Goal: Navigation & Orientation: Find specific page/section

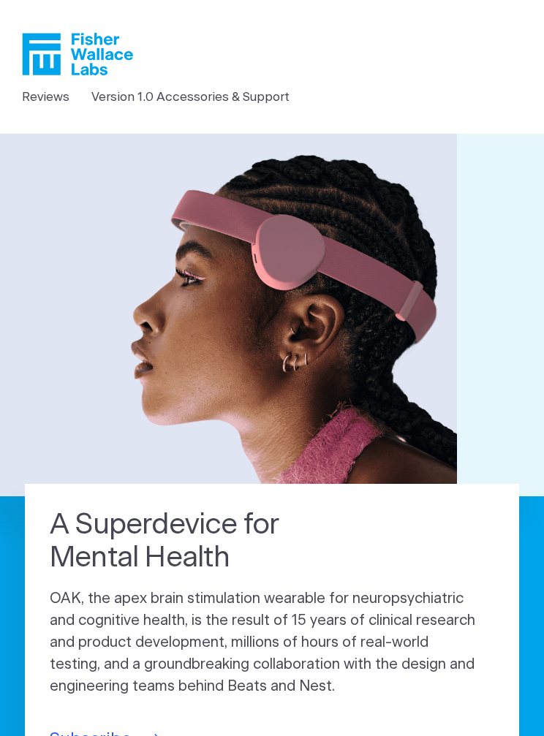
click at [54, 62] on icon "Fisher Wallace" at bounding box center [83, 54] width 100 height 42
click at [67, 60] on icon "Fisher Wallace" at bounding box center [77, 54] width 111 height 42
click at [244, 103] on link "Version 1.0 Accessories & Support" at bounding box center [190, 97] width 198 height 19
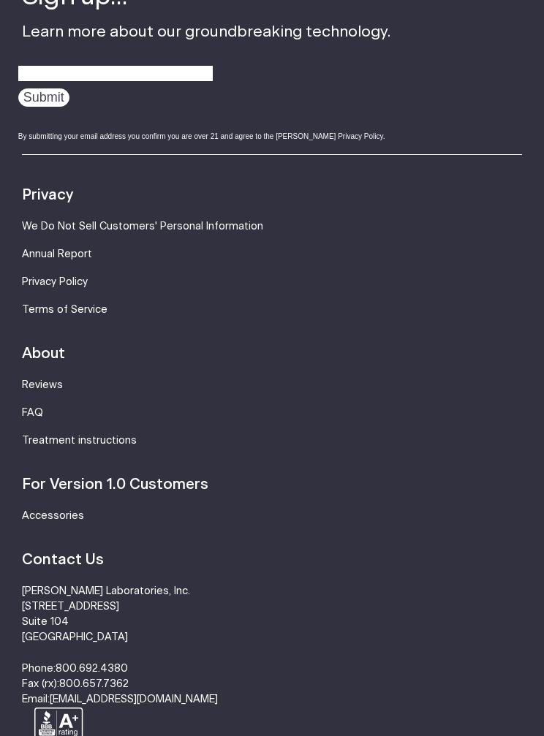
scroll to position [1327, 0]
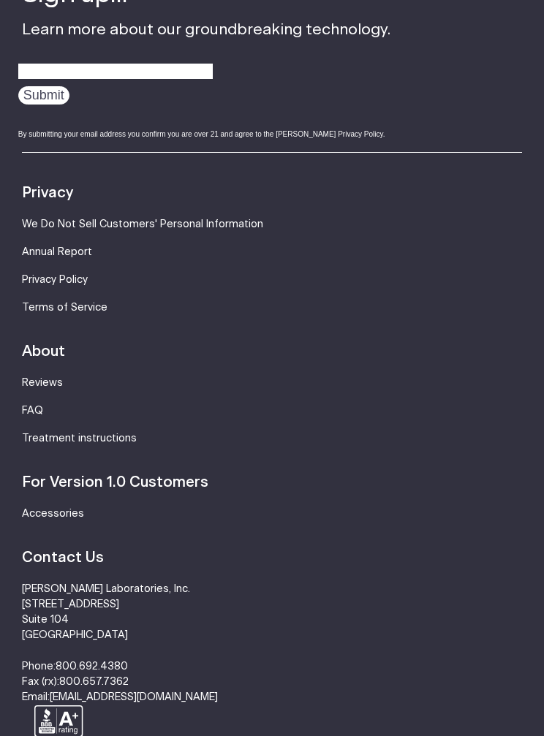
click at [0, 450] on footer "Sign up... Learn more about our groundbreaking technology. Submit By submitting…" at bounding box center [272, 373] width 544 height 892
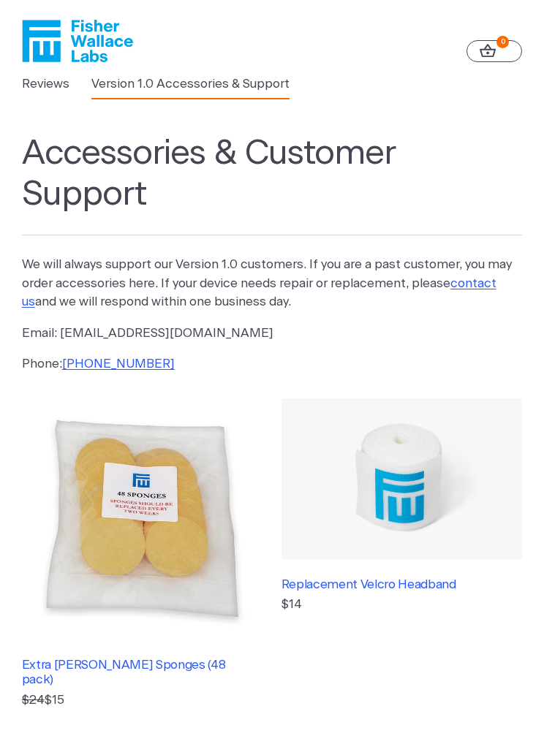
scroll to position [0, 0]
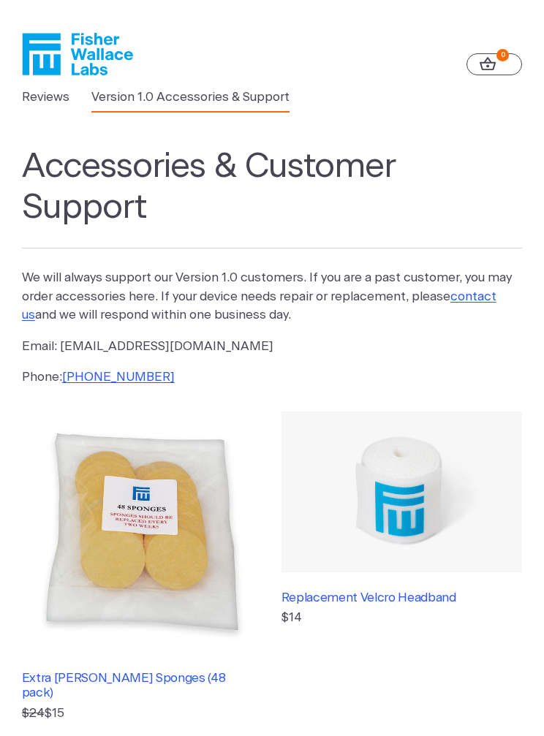
click at [495, 56] on link "0" at bounding box center [494, 64] width 56 height 22
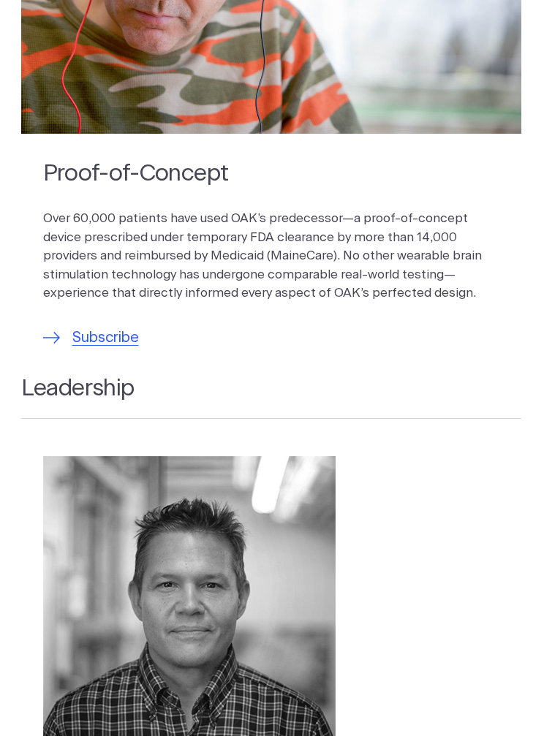
scroll to position [1658, 16]
click at [99, 327] on span "Subscribe" at bounding box center [106, 338] width 66 height 22
